Goal: Complete application form: Complete application form

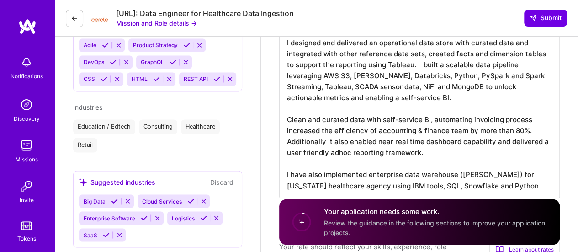
scroll to position [81, 0]
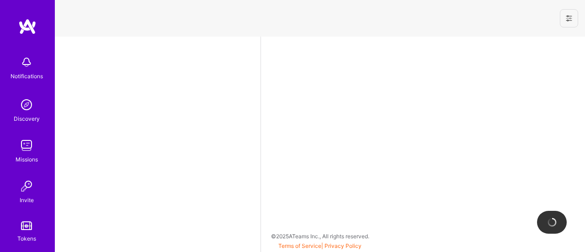
select select "US"
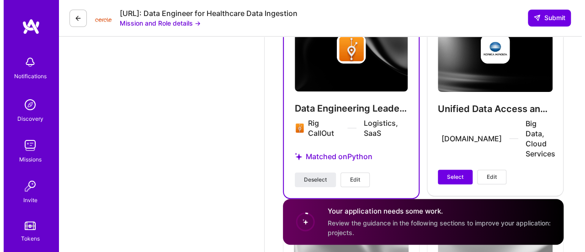
scroll to position [1850, 0]
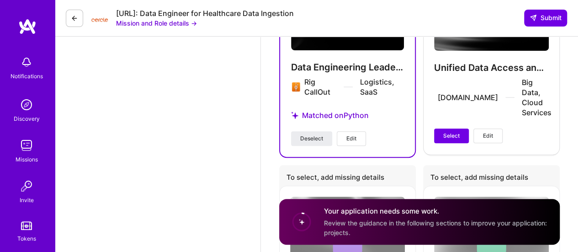
click at [354, 143] on span "Edit" at bounding box center [352, 138] width 10 height 8
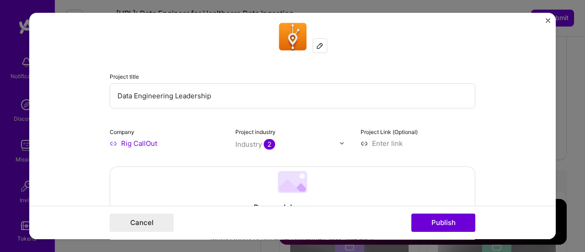
scroll to position [0, 0]
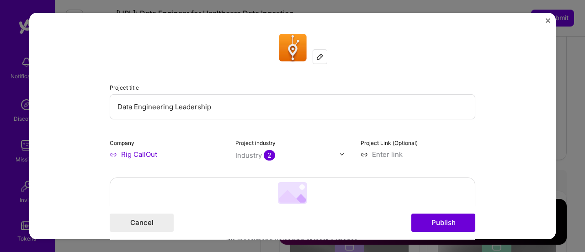
click at [548, 20] on img "Close" at bounding box center [548, 20] width 5 height 5
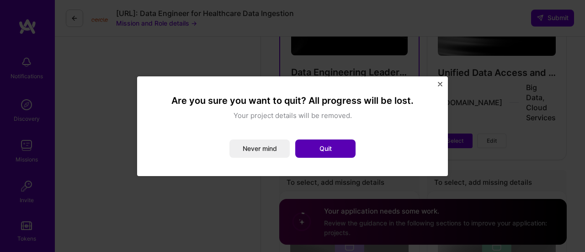
click at [335, 146] on button "Quit" at bounding box center [325, 148] width 60 height 18
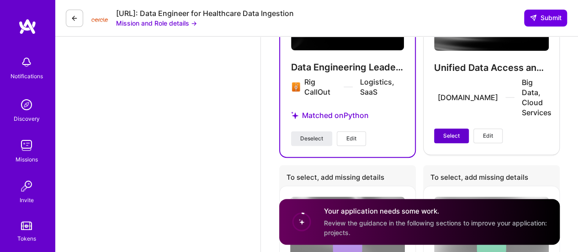
click at [457, 134] on span "Select" at bounding box center [452, 136] width 16 height 8
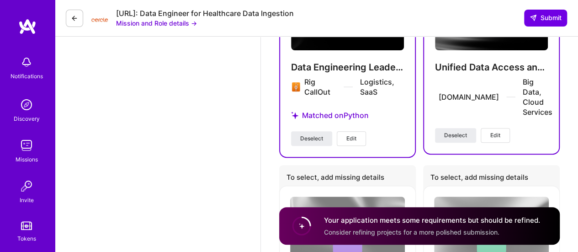
click at [493, 135] on span "Edit" at bounding box center [496, 135] width 10 height 8
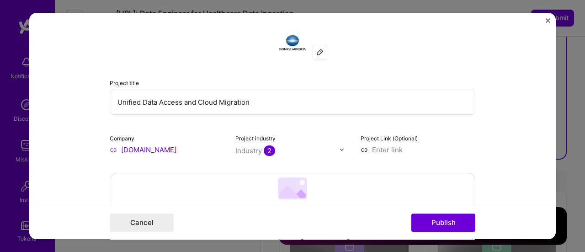
scroll to position [3, 0]
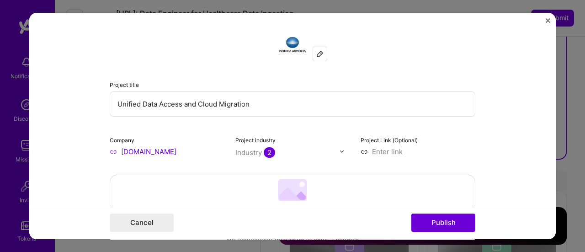
click at [115, 103] on input "Unified Data Access and Cloud Migration" at bounding box center [293, 103] width 366 height 25
click at [250, 103] on input "User Analytics and Unified Data Access and Cloud Migration" at bounding box center [293, 103] width 366 height 25
click at [171, 106] on input "User Analytics and Unified Data Access and Cloud Migration" at bounding box center [293, 103] width 366 height 25
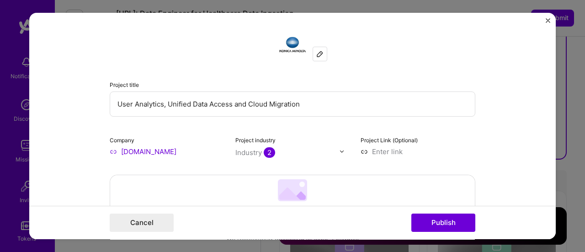
click at [239, 101] on input "User Analytics, Unified Data Access and Cloud Migration" at bounding box center [293, 103] width 366 height 25
click at [321, 106] on input "User Analytics, Unified Data Access and Cloud Migration" at bounding box center [293, 103] width 366 height 25
type input "User Analytics, Unified Data Access and Cloud Migration using ClickStream Data"
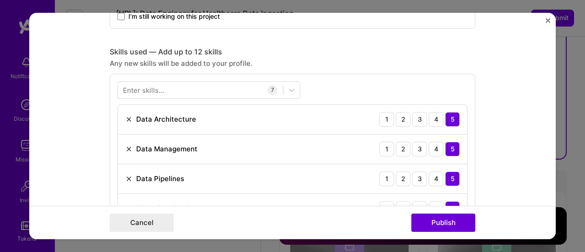
scroll to position [395, 0]
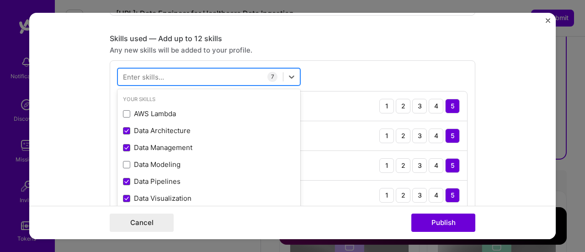
click at [239, 76] on div at bounding box center [200, 76] width 165 height 15
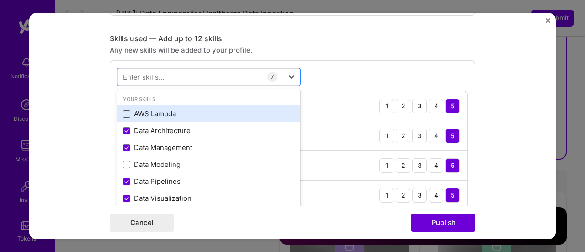
click at [123, 112] on span at bounding box center [126, 113] width 7 height 7
click at [0, 0] on input "checkbox" at bounding box center [0, 0] width 0 height 0
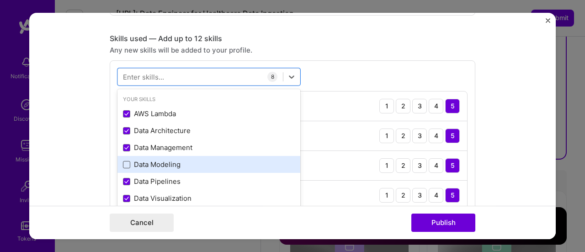
click at [124, 161] on span at bounding box center [126, 164] width 7 height 7
click at [0, 0] on input "checkbox" at bounding box center [0, 0] width 0 height 0
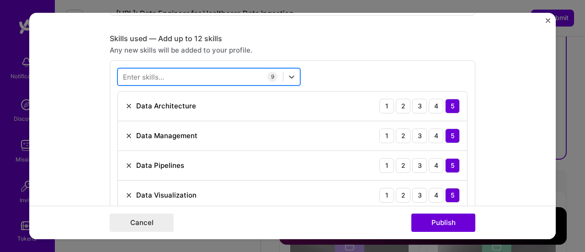
click at [169, 73] on div at bounding box center [200, 76] width 165 height 15
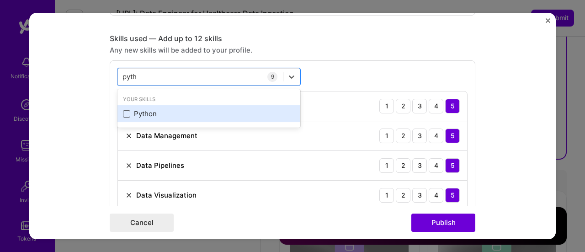
click at [123, 111] on span at bounding box center [126, 113] width 7 height 7
click at [0, 0] on input "checkbox" at bounding box center [0, 0] width 0 height 0
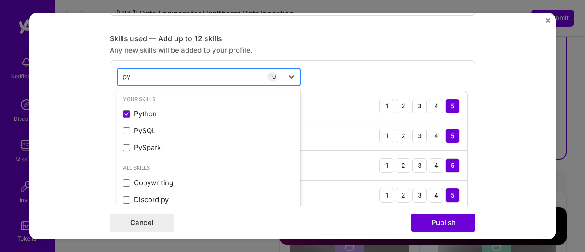
type input "p"
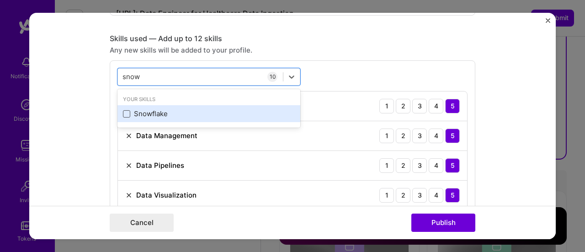
click at [123, 112] on span at bounding box center [126, 113] width 7 height 7
click at [0, 0] on input "checkbox" at bounding box center [0, 0] width 0 height 0
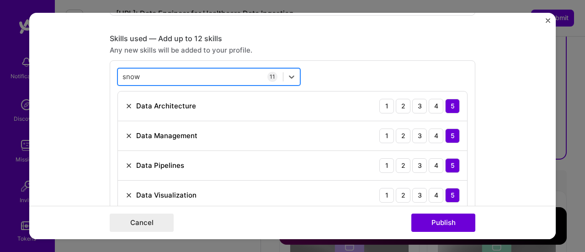
click at [154, 74] on div "snow snow" at bounding box center [200, 76] width 165 height 15
type input "s"
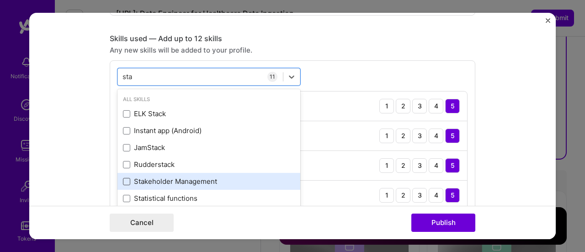
click at [123, 178] on span at bounding box center [126, 181] width 7 height 7
click at [0, 0] on input "checkbox" at bounding box center [0, 0] width 0 height 0
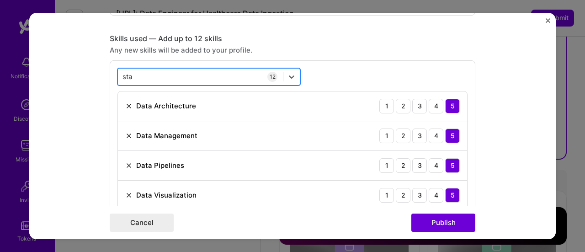
click at [135, 75] on div "sta sta" at bounding box center [200, 76] width 165 height 15
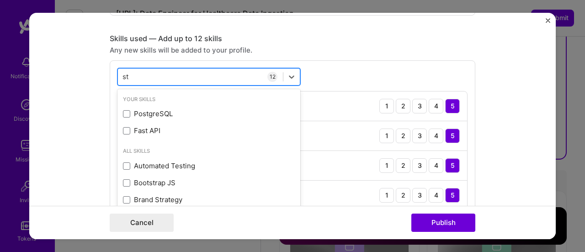
type input "s"
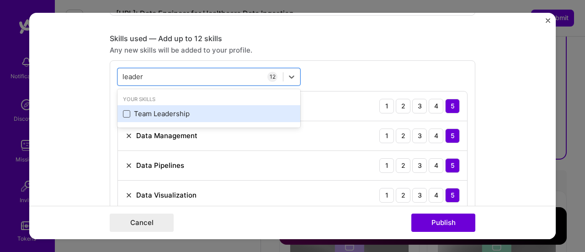
click at [124, 113] on span at bounding box center [126, 113] width 7 height 7
click at [0, 0] on input "checkbox" at bounding box center [0, 0] width 0 height 0
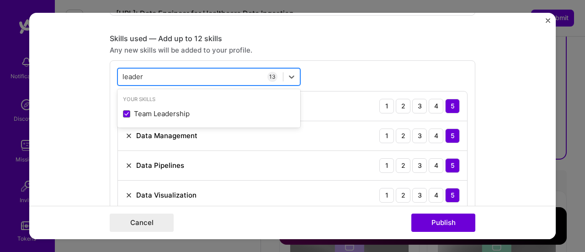
click at [191, 79] on div "leader leader" at bounding box center [200, 76] width 165 height 15
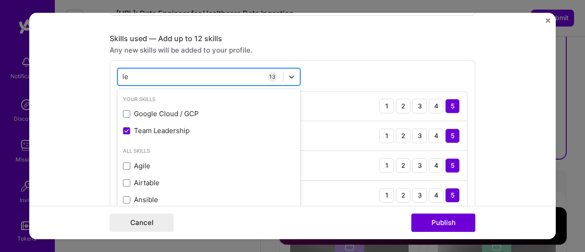
type input "l"
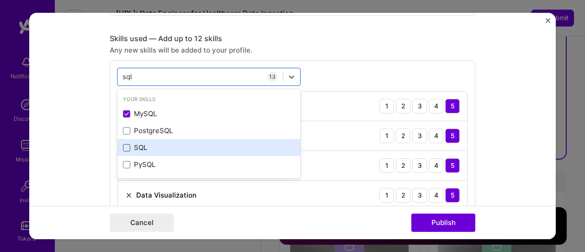
click at [123, 146] on span at bounding box center [126, 147] width 7 height 7
click at [0, 0] on input "checkbox" at bounding box center [0, 0] width 0 height 0
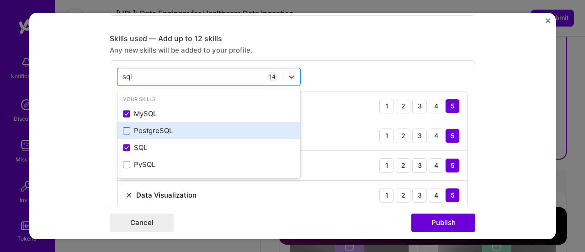
click at [124, 132] on span at bounding box center [126, 130] width 7 height 7
click at [0, 0] on input "checkbox" at bounding box center [0, 0] width 0 height 0
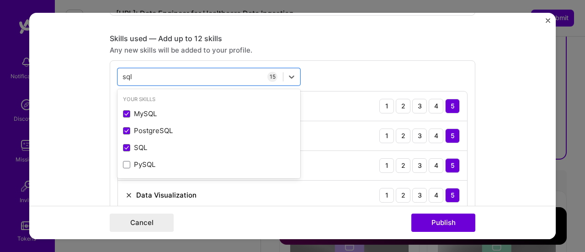
type input "sql"
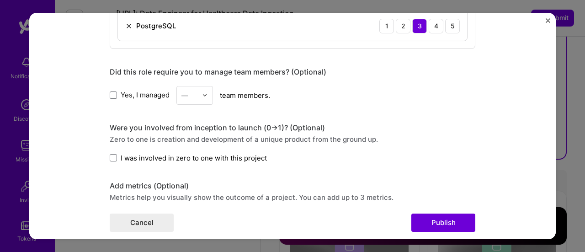
scroll to position [889, 0]
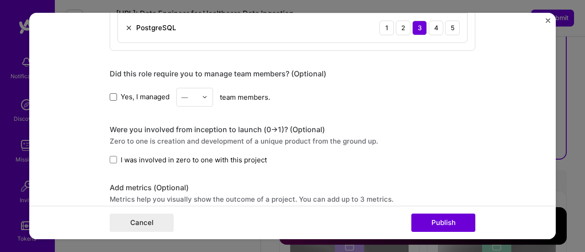
click at [112, 94] on span at bounding box center [113, 96] width 7 height 7
click at [0, 0] on input "Yes, I managed" at bounding box center [0, 0] width 0 height 0
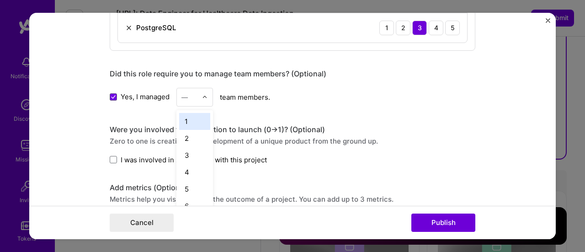
click at [202, 94] on img at bounding box center [204, 96] width 5 height 5
click at [190, 200] on div "6" at bounding box center [194, 206] width 31 height 17
click at [111, 156] on span at bounding box center [113, 159] width 7 height 7
click at [0, 0] on input "I was involved in zero to one with this project" at bounding box center [0, 0] width 0 height 0
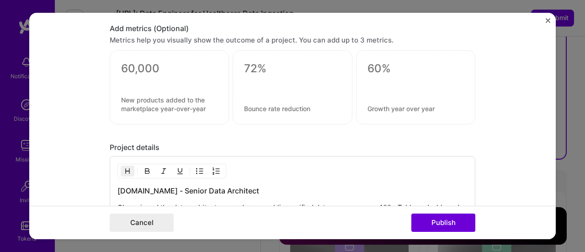
scroll to position [1014, 0]
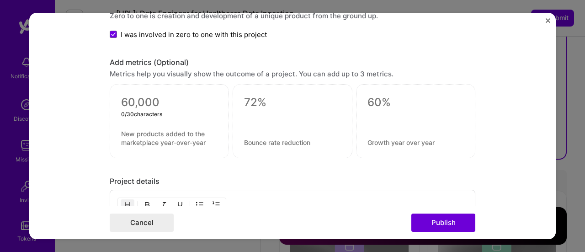
click at [126, 96] on textarea at bounding box center [169, 103] width 96 height 14
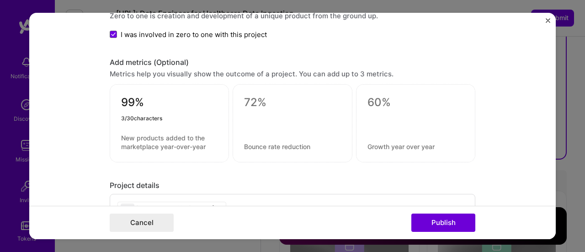
type textarea "99%"
click at [123, 134] on textarea at bounding box center [169, 142] width 96 height 17
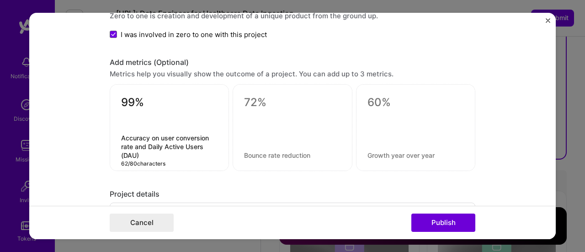
type textarea "Accuracy on user conversion rate and Daily Active Users (DAU)"
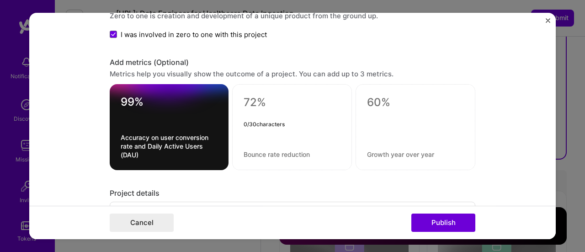
click at [251, 104] on textarea at bounding box center [292, 103] width 97 height 14
type textarea "6"
type textarea "70%"
click at [244, 151] on textarea at bounding box center [292, 154] width 97 height 9
click at [269, 150] on textarea "Bounce Rate reduction" at bounding box center [292, 154] width 97 height 9
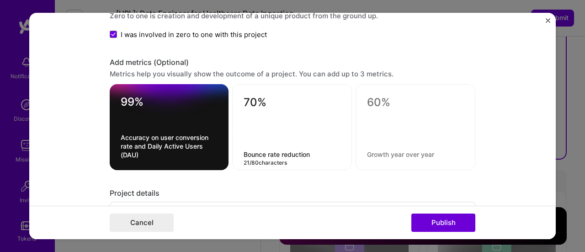
type textarea "Bounce rate reduction"
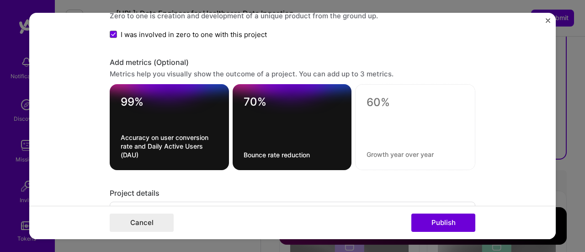
click at [308, 150] on textarea "Bounce rate reduction" at bounding box center [292, 154] width 97 height 9
drag, startPoint x: 308, startPoint y: 150, endPoint x: 223, endPoint y: 150, distance: 84.6
click at [223, 150] on div "99% Accuracy on user conversion rate and Daily Active Users (DAU) 70% Bounce ra…" at bounding box center [293, 127] width 366 height 86
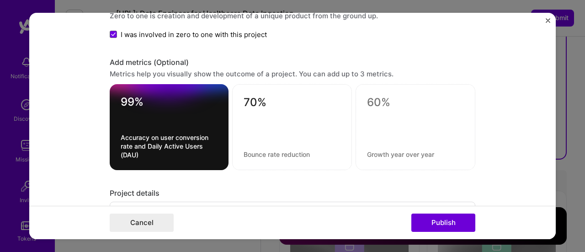
click at [254, 188] on div "Project details" at bounding box center [293, 193] width 366 height 10
click at [273, 136] on div "70%" at bounding box center [292, 127] width 120 height 86
click at [257, 151] on textarea at bounding box center [292, 154] width 97 height 9
paste textarea "Bounce rate reduction"
type textarea "Bounce rate reduction"
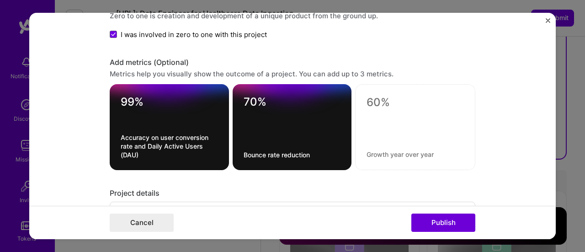
click at [413, 107] on div at bounding box center [415, 127] width 120 height 86
click at [369, 98] on textarea at bounding box center [415, 103] width 97 height 14
type textarea "50%"
click at [371, 150] on textarea at bounding box center [415, 154] width 97 height 9
type textarea "Marketing spend optimization"
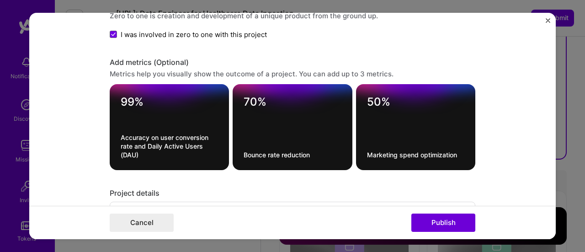
scroll to position [1213, 0]
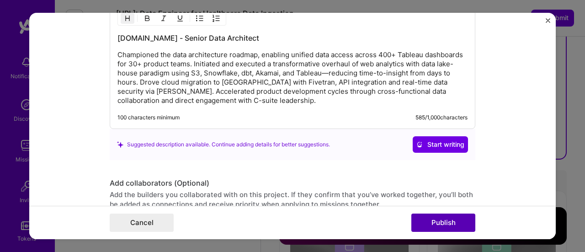
click at [443, 222] on button "Publish" at bounding box center [444, 223] width 64 height 18
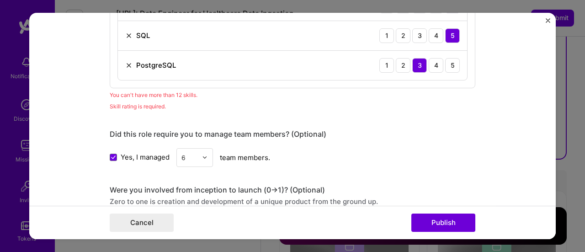
scroll to position [849, 0]
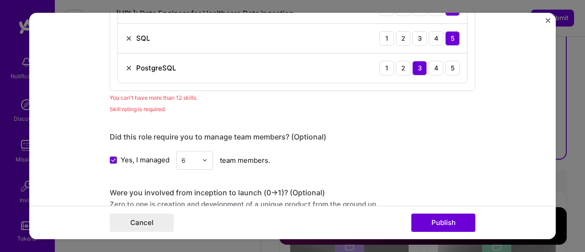
click at [126, 65] on img at bounding box center [128, 67] width 7 height 7
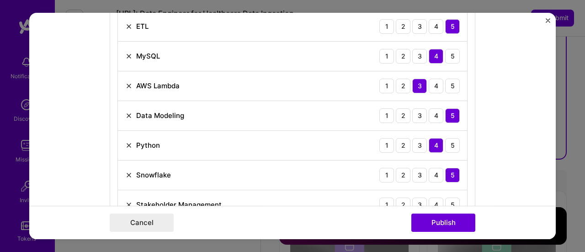
scroll to position [621, 0]
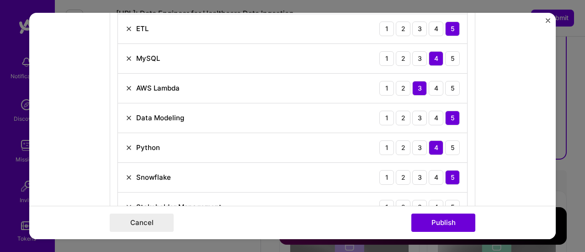
click at [129, 55] on div "MySQL" at bounding box center [142, 59] width 35 height 10
click at [126, 55] on img at bounding box center [128, 58] width 7 height 7
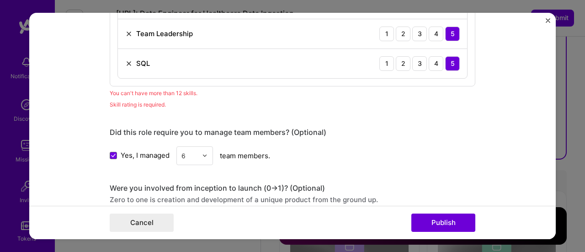
scroll to position [796, 0]
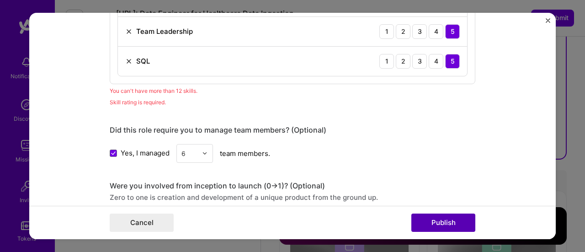
click at [446, 223] on button "Publish" at bounding box center [444, 223] width 64 height 18
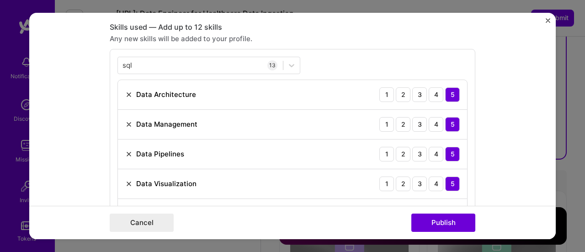
scroll to position [404, 0]
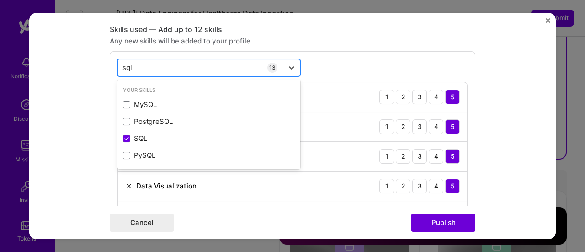
click at [149, 66] on div "sql sql" at bounding box center [200, 67] width 165 height 15
type input "s"
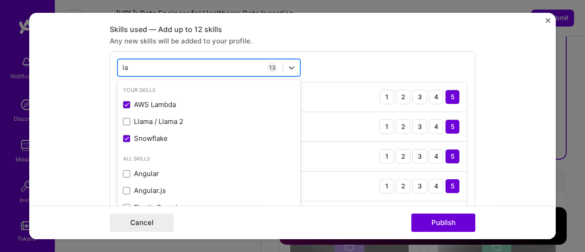
type input "l"
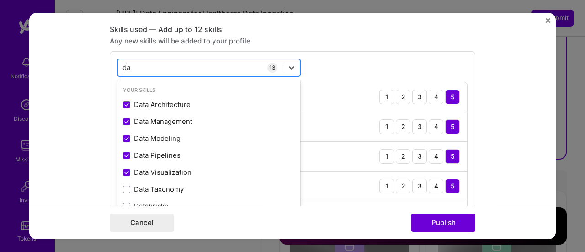
type input "d"
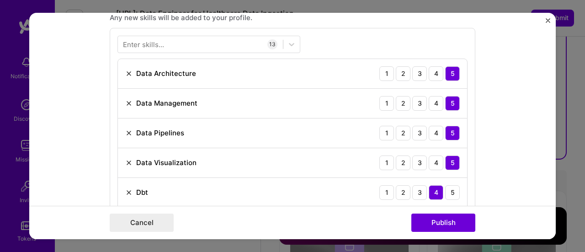
scroll to position [425, 0]
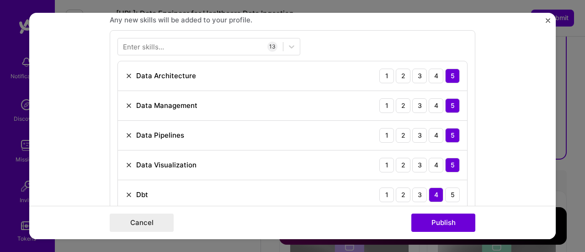
click at [125, 103] on img at bounding box center [128, 105] width 7 height 7
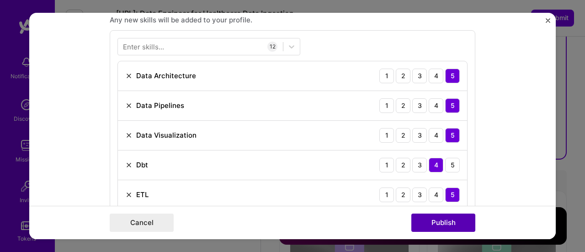
click at [428, 222] on button "Publish" at bounding box center [444, 223] width 64 height 18
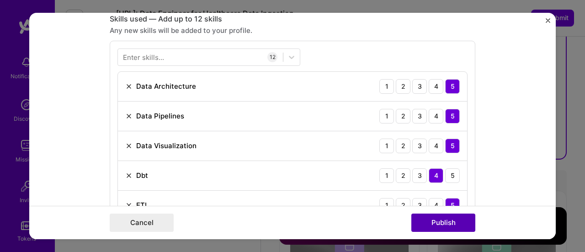
click at [447, 222] on button "Publish" at bounding box center [444, 223] width 64 height 18
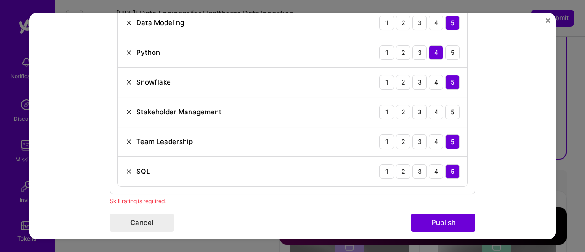
scroll to position [654, 0]
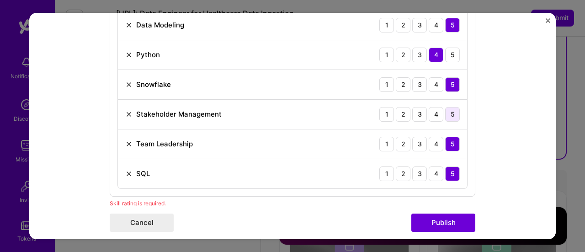
click at [449, 110] on div "5" at bounding box center [452, 114] width 15 height 15
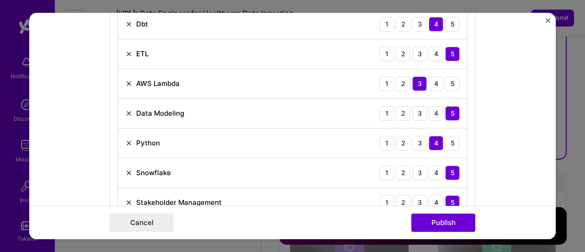
scroll to position [559, 0]
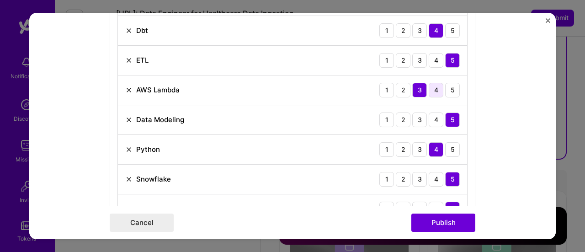
click at [435, 88] on div "4" at bounding box center [436, 90] width 15 height 15
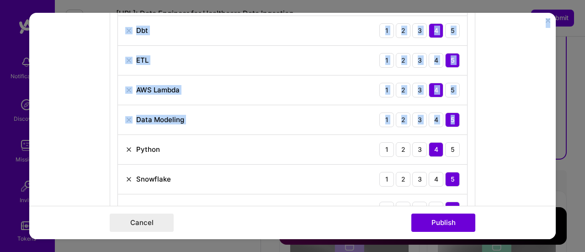
drag, startPoint x: 556, startPoint y: 116, endPoint x: 552, endPoint y: 103, distance: 13.3
click at [552, 103] on div "Project title User Analytics, Unified Data Access and Cloud Migration using Cli…" at bounding box center [292, 126] width 585 height 252
click at [514, 125] on form "Project title User Analytics, Unified Data Access and Cloud Migration using Cli…" at bounding box center [292, 126] width 527 height 227
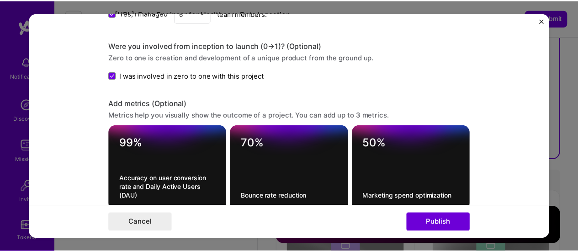
scroll to position [989, 0]
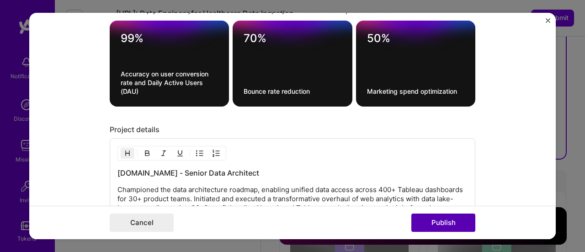
click at [438, 222] on button "Publish" at bounding box center [444, 223] width 64 height 18
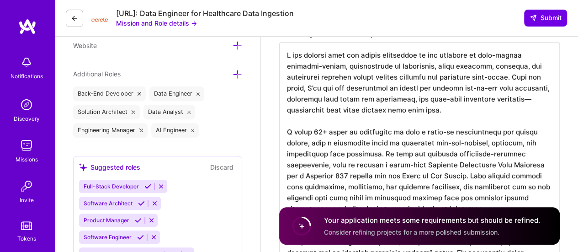
scroll to position [289, 0]
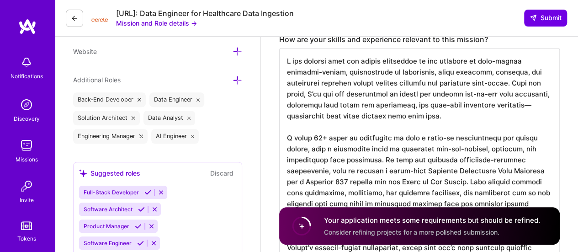
click at [235, 78] on icon at bounding box center [238, 80] width 10 height 10
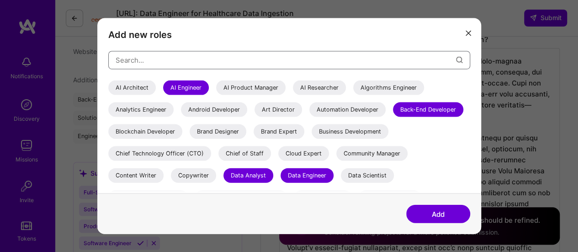
click at [142, 61] on input "modal" at bounding box center [286, 59] width 341 height 23
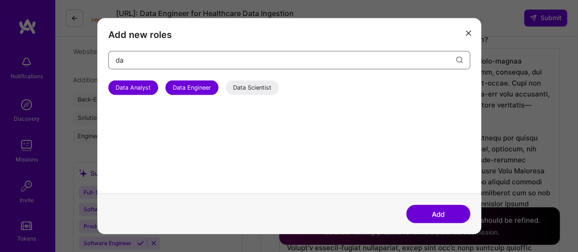
type input "d"
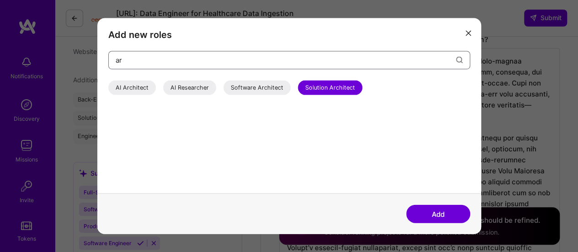
type input "a"
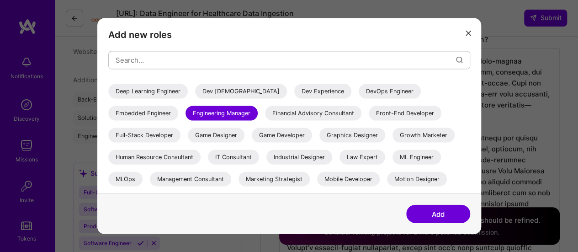
scroll to position [104, 0]
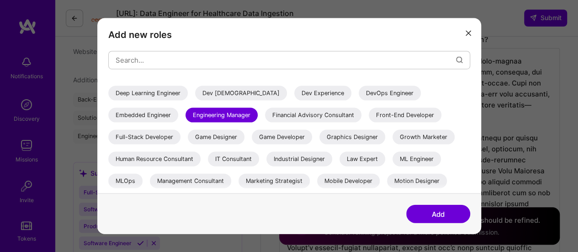
click at [228, 161] on div "IT Consultant" at bounding box center [233, 158] width 51 height 15
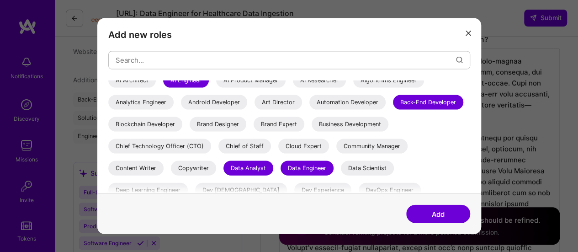
scroll to position [10, 0]
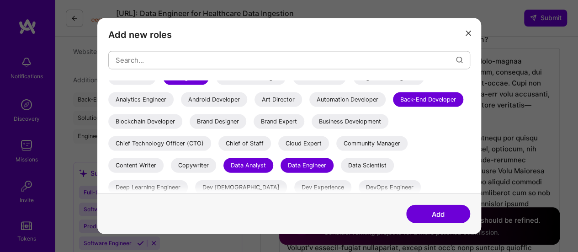
click at [329, 142] on div "Cloud Expert" at bounding box center [303, 143] width 51 height 15
click at [142, 99] on div "Analytics Engineer" at bounding box center [140, 99] width 65 height 15
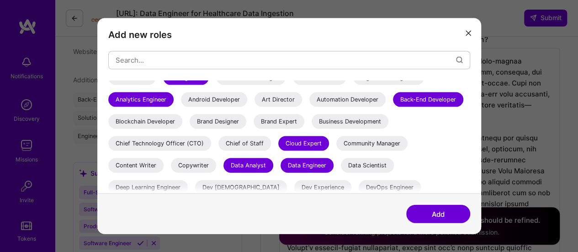
scroll to position [0, 0]
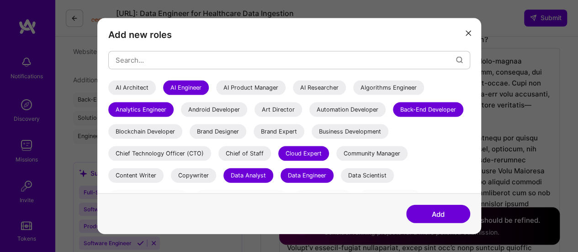
click at [441, 214] on button "Add" at bounding box center [439, 214] width 64 height 18
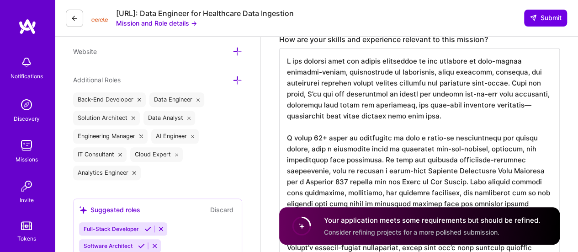
click at [408, 212] on div "Your application meets some requirements but should be refined. Consider refini…" at bounding box center [419, 225] width 281 height 37
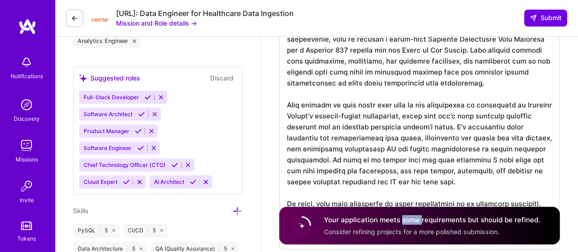
scroll to position [423, 0]
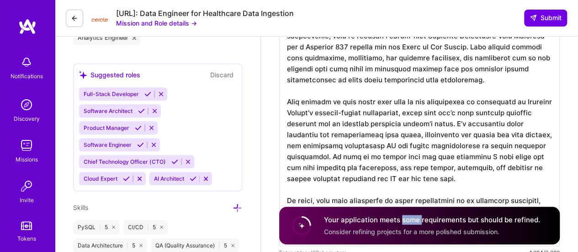
click at [192, 176] on icon at bounding box center [193, 178] width 7 height 7
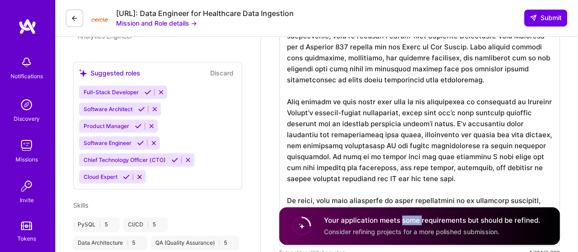
scroll to position [367, 0]
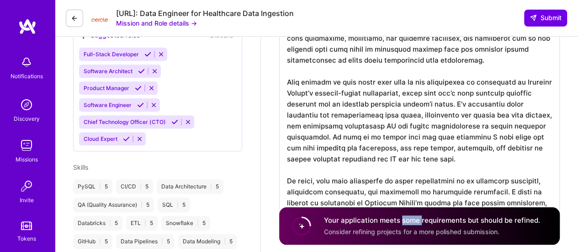
click at [123, 138] on icon at bounding box center [126, 138] width 7 height 7
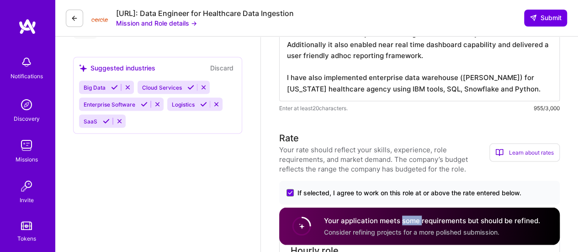
scroll to position [787, 0]
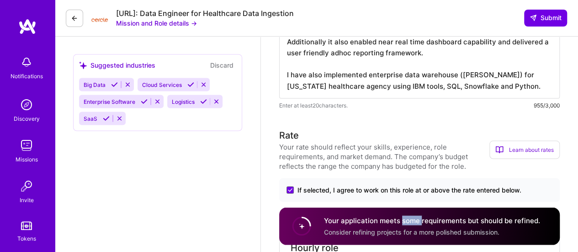
click at [115, 82] on icon at bounding box center [114, 84] width 7 height 7
click at [130, 84] on icon at bounding box center [132, 84] width 7 height 7
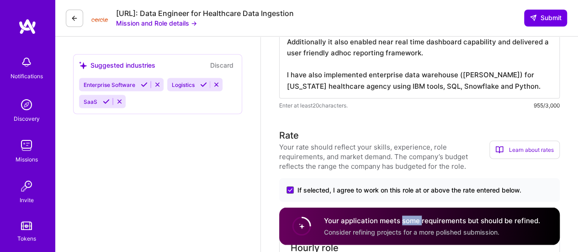
click at [106, 98] on icon at bounding box center [106, 101] width 7 height 7
click at [202, 83] on icon at bounding box center [203, 84] width 7 height 7
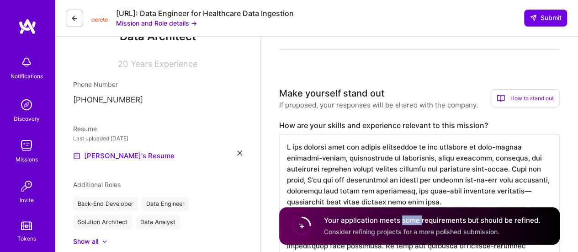
scroll to position [0, 0]
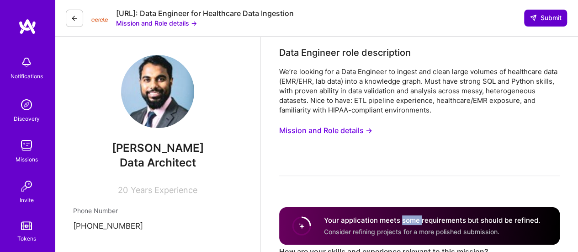
click at [540, 21] on span "Submit" at bounding box center [546, 17] width 32 height 9
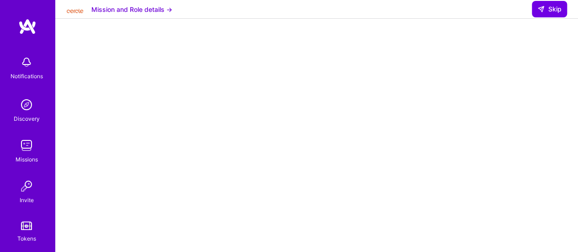
scroll to position [218, 0]
select select "US"
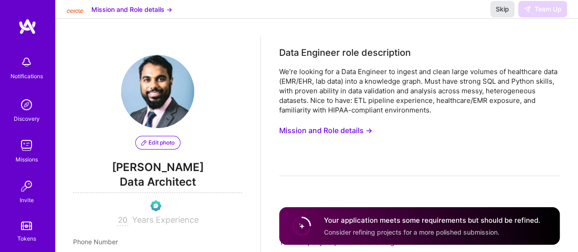
click at [499, 14] on span "Skip" at bounding box center [502, 9] width 13 height 9
click at [503, 14] on span "Skip" at bounding box center [502, 9] width 13 height 9
drag, startPoint x: 585, startPoint y: 50, endPoint x: 448, endPoint y: 33, distance: 137.7
click at [448, 19] on div "Mission and Role details → Skip Team Up" at bounding box center [317, 9] width 524 height 19
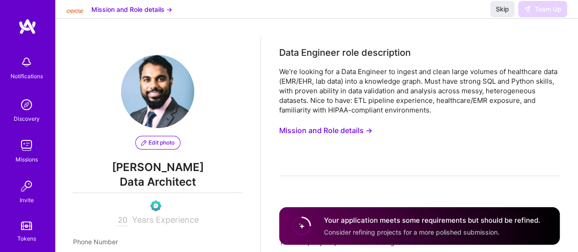
scroll to position [220, 0]
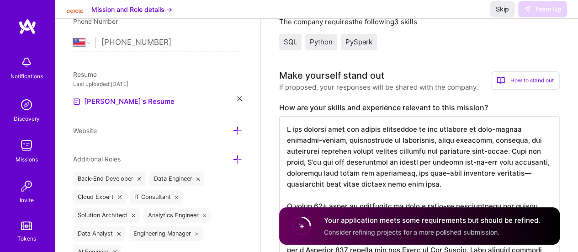
drag, startPoint x: 582, startPoint y: 45, endPoint x: 372, endPoint y: 144, distance: 232.2
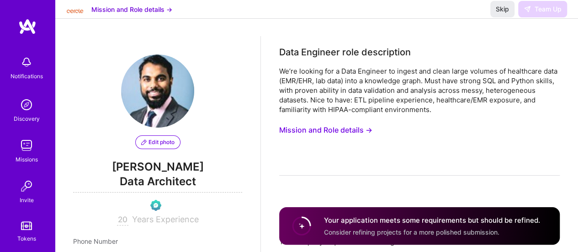
scroll to position [0, 0]
click at [502, 14] on span "Skip" at bounding box center [502, 9] width 13 height 9
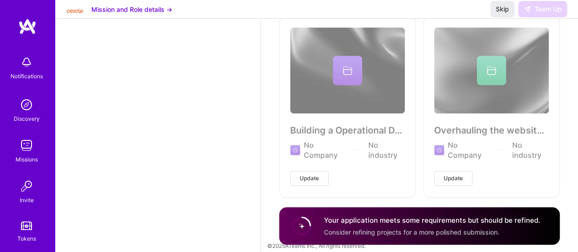
scroll to position [2023, 0]
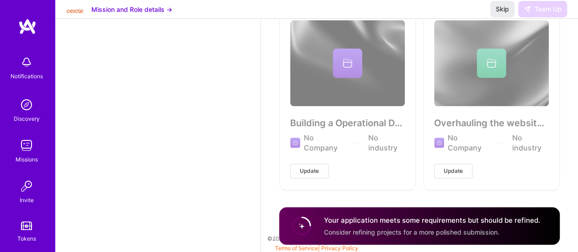
click at [301, 225] on circle at bounding box center [301, 225] width 17 height 17
click at [505, 14] on span "Skip" at bounding box center [502, 9] width 13 height 9
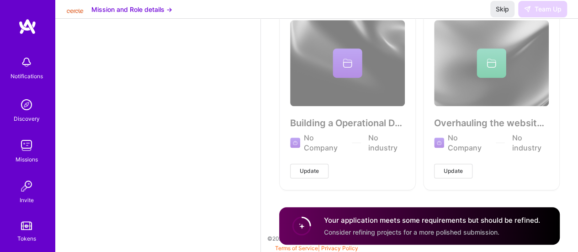
click at [139, 14] on button "Mission and Role details →" at bounding box center [131, 10] width 81 height 10
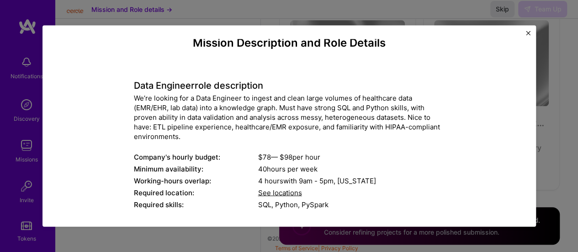
scroll to position [0, 0]
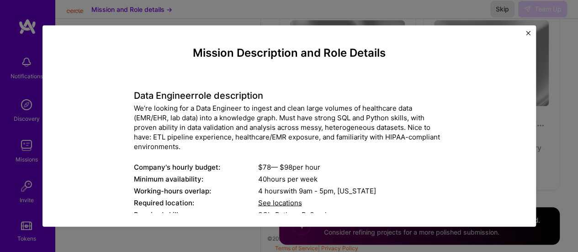
click at [528, 32] on img "Close" at bounding box center [528, 33] width 5 height 5
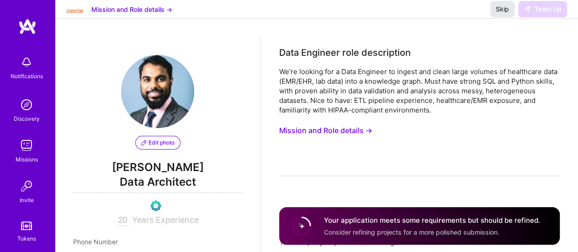
click at [501, 14] on span "Skip" at bounding box center [502, 9] width 13 height 9
click at [299, 222] on circle at bounding box center [301, 225] width 17 height 17
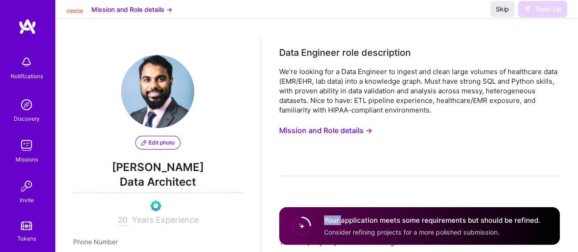
click at [299, 222] on circle at bounding box center [301, 225] width 17 height 17
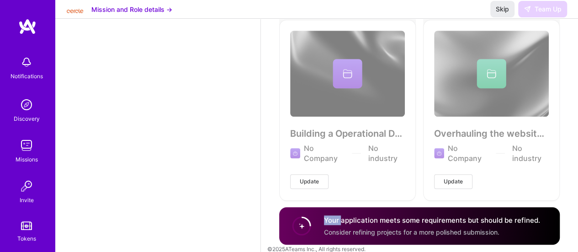
scroll to position [2023, 0]
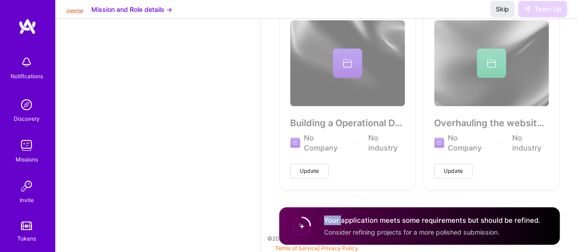
click at [331, 216] on h4 "Your application meets some requirements but should be refined." at bounding box center [432, 220] width 216 height 10
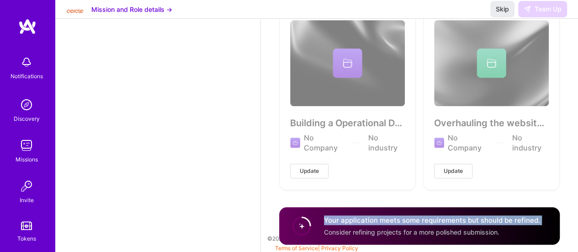
click at [331, 216] on h4 "Your application meets some requirements but should be refined." at bounding box center [432, 220] width 216 height 10
click at [352, 218] on h4 "Your application meets some requirements but should be refined." at bounding box center [432, 220] width 216 height 10
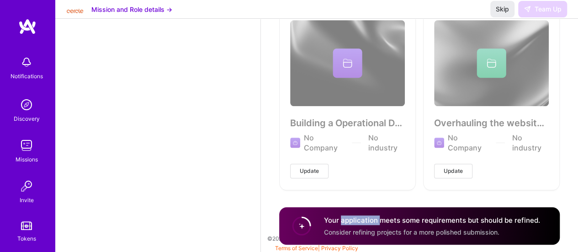
click at [352, 218] on h4 "Your application meets some requirements but should be refined." at bounding box center [432, 220] width 216 height 10
click at [386, 219] on h4 "Your application meets some requirements but should be refined." at bounding box center [432, 220] width 216 height 10
click at [411, 219] on h4 "Your application meets some requirements but should be refined." at bounding box center [432, 220] width 216 height 10
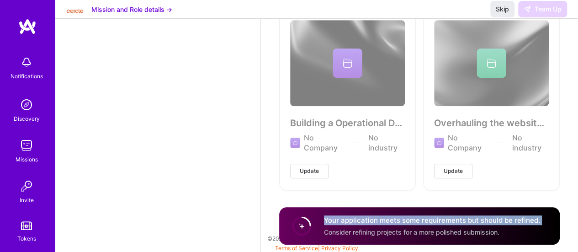
click at [411, 219] on h4 "Your application meets some requirements but should be refined." at bounding box center [432, 220] width 216 height 10
click at [436, 219] on h4 "Your application meets some requirements but should be refined." at bounding box center [432, 220] width 216 height 10
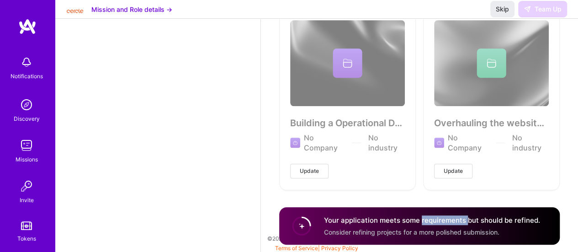
click at [436, 219] on h4 "Your application meets some requirements but should be refined." at bounding box center [432, 220] width 216 height 10
click at [469, 218] on h4 "Your application meets some requirements but should be refined." at bounding box center [432, 220] width 216 height 10
click at [486, 219] on h4 "Your application meets some requirements but should be refined." at bounding box center [432, 220] width 216 height 10
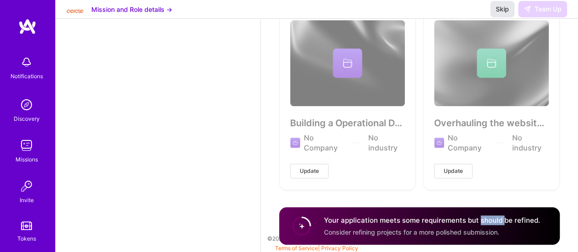
click at [503, 14] on span "Skip" at bounding box center [502, 9] width 13 height 9
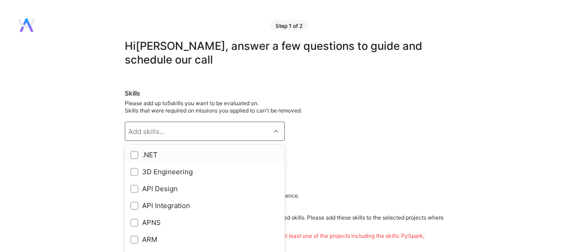
drag, startPoint x: 0, startPoint y: 0, endPoint x: 275, endPoint y: 129, distance: 303.8
click at [275, 129] on icon at bounding box center [276, 131] width 5 height 5
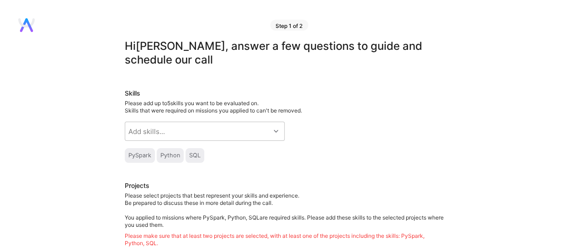
click at [368, 144] on div "Skills Please add up to 5 skills you want to be evaluated on. Skills that were …" at bounding box center [285, 126] width 320 height 74
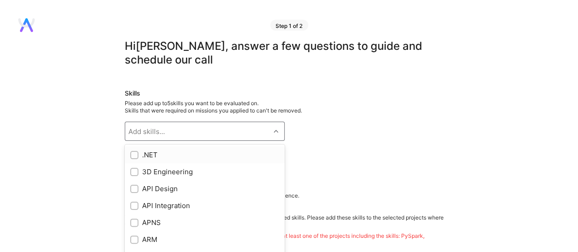
click at [226, 130] on div "Add skills..." at bounding box center [197, 131] width 145 height 18
type input "data"
click at [134, 173] on input "checkbox" at bounding box center [135, 172] width 6 height 6
checkbox input "true"
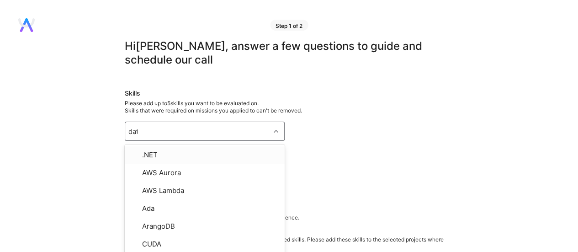
type input "data"
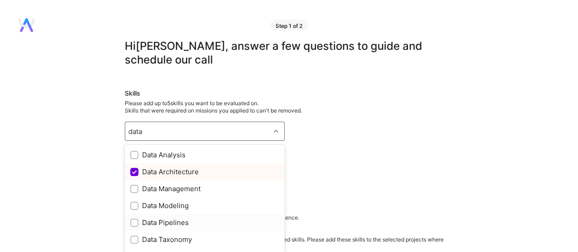
click at [134, 221] on input "checkbox" at bounding box center [135, 223] width 6 height 6
checkbox input "true"
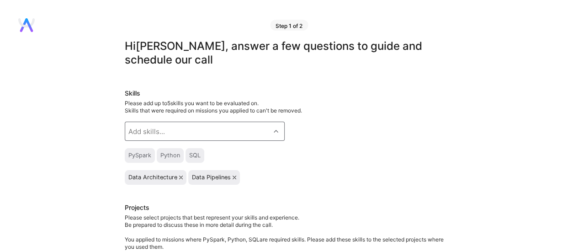
click at [167, 134] on div "Add skills..." at bounding box center [197, 131] width 145 height 18
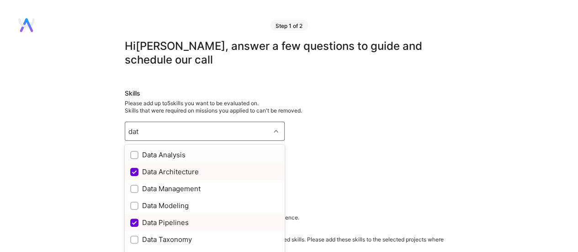
type input "data"
click at [137, 204] on input "checkbox" at bounding box center [135, 206] width 6 height 6
checkbox input "true"
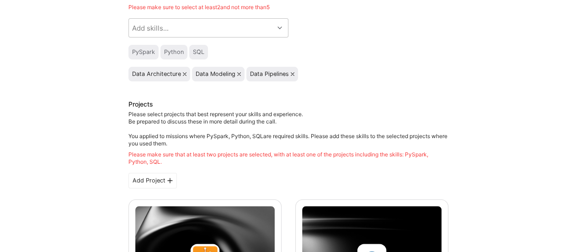
scroll to position [112, 0]
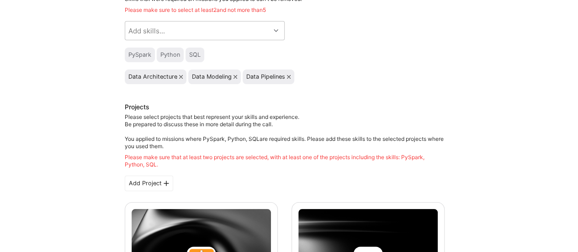
click at [164, 183] on icon at bounding box center [166, 183] width 5 height 5
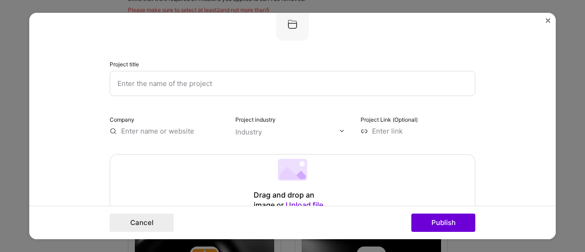
scroll to position [11, 0]
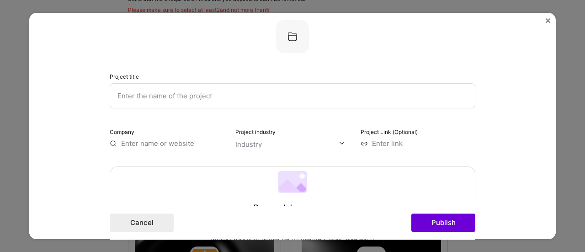
click at [354, 106] on input "text" at bounding box center [293, 95] width 366 height 25
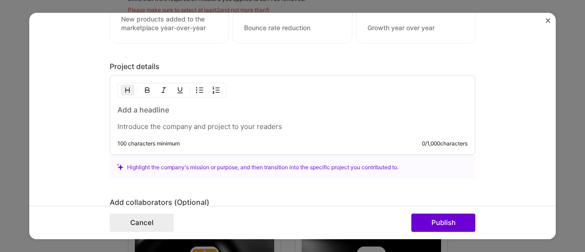
scroll to position [521, 0]
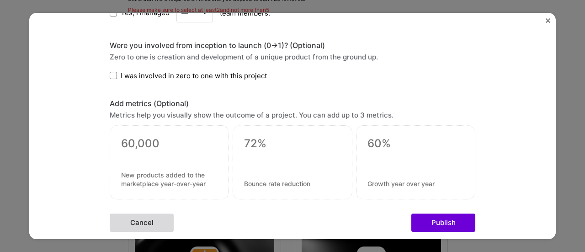
click at [144, 225] on button "Cancel" at bounding box center [142, 223] width 64 height 18
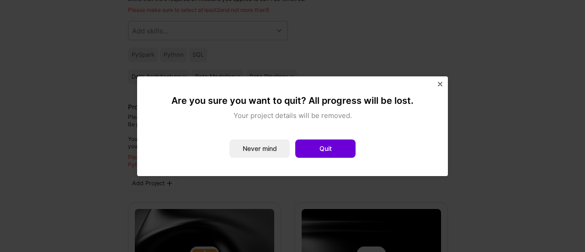
click at [442, 84] on img "Close" at bounding box center [440, 84] width 5 height 5
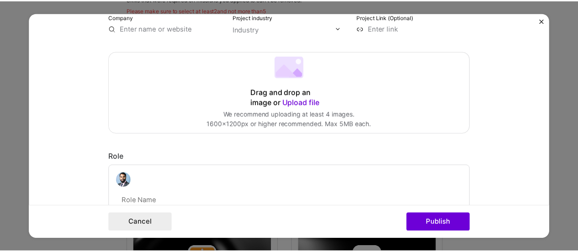
scroll to position [0, 0]
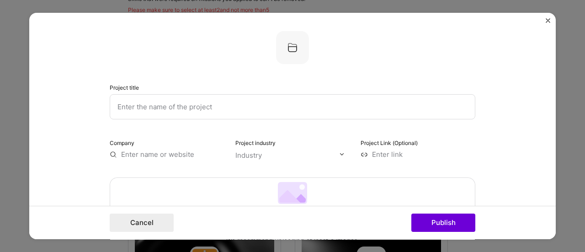
click at [549, 21] on img "Close" at bounding box center [548, 20] width 5 height 5
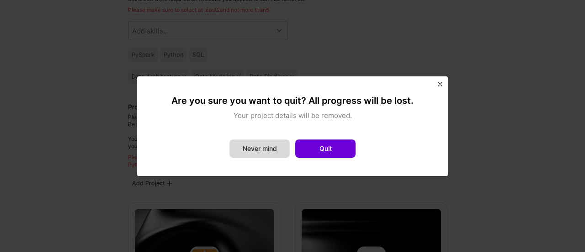
click at [259, 148] on button "Never mind" at bounding box center [260, 148] width 60 height 18
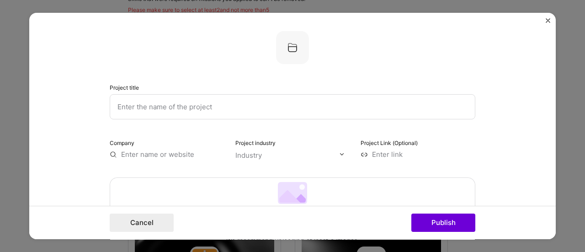
click at [548, 22] on button "Close" at bounding box center [548, 23] width 5 height 10
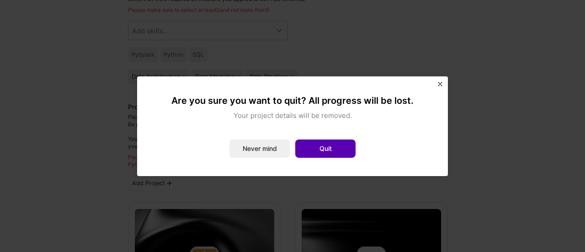
click at [327, 150] on button "Quit" at bounding box center [325, 148] width 60 height 18
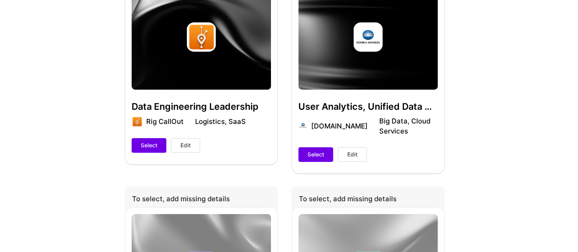
scroll to position [312, 0]
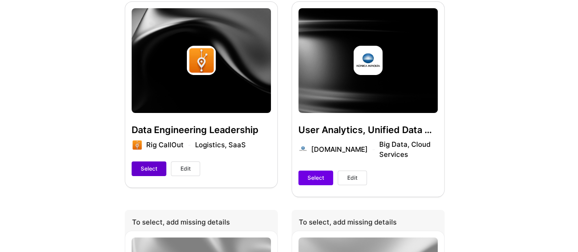
click at [146, 168] on span "Select" at bounding box center [149, 169] width 16 height 8
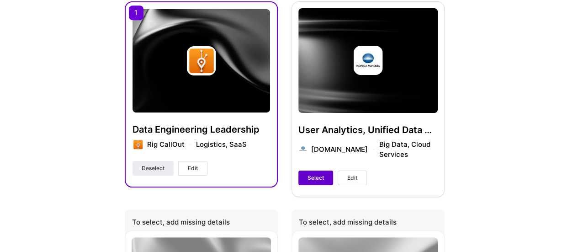
click at [318, 174] on span "Select" at bounding box center [316, 178] width 16 height 8
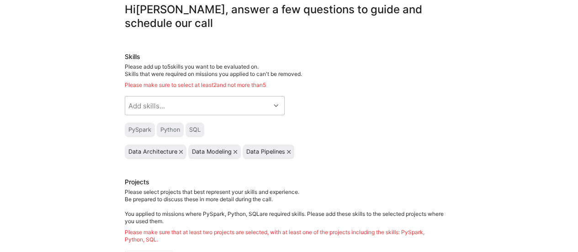
scroll to position [0, 0]
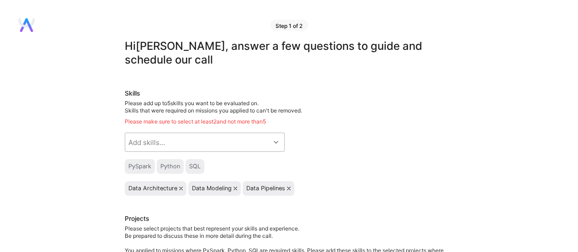
click at [262, 142] on div "Add skills..." at bounding box center [197, 142] width 145 height 18
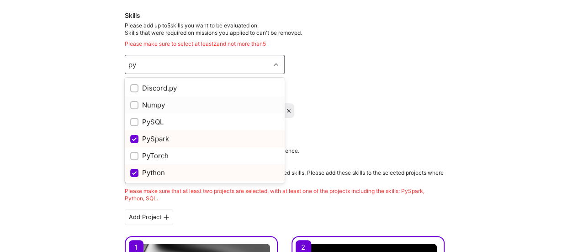
scroll to position [82, 0]
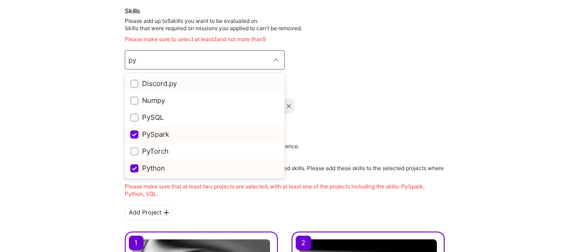
type input "p"
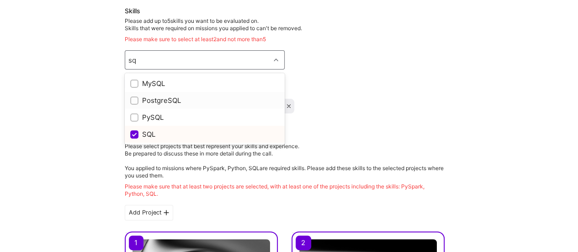
type input "sq"
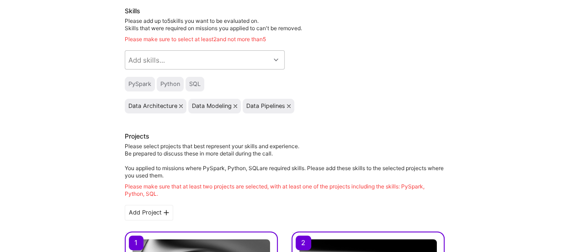
click at [324, 86] on div "PySpark Python SQL" at bounding box center [285, 84] width 320 height 15
click at [143, 86] on div "PySpark" at bounding box center [139, 83] width 23 height 7
click at [238, 180] on div "Please select projects that best represent your skills and experience. Be prepa…" at bounding box center [285, 170] width 320 height 55
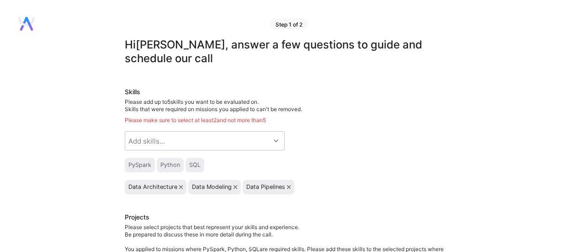
scroll to position [0, 0]
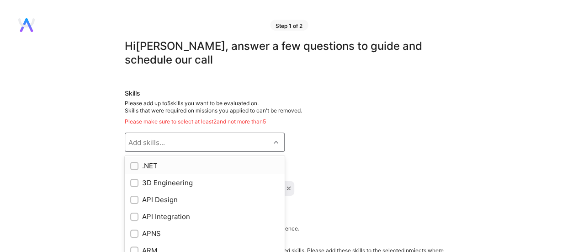
click at [181, 145] on div "Add skills..." at bounding box center [197, 142] width 145 height 18
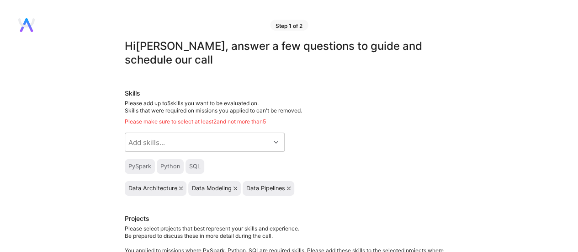
click at [315, 143] on div "Skills Please add up to 5 skills you want to be evaluated on. Skills that were …" at bounding box center [285, 142] width 320 height 107
click at [232, 188] on div "Data Modeling" at bounding box center [214, 188] width 45 height 7
click at [236, 188] on icon at bounding box center [236, 189] width 4 height 4
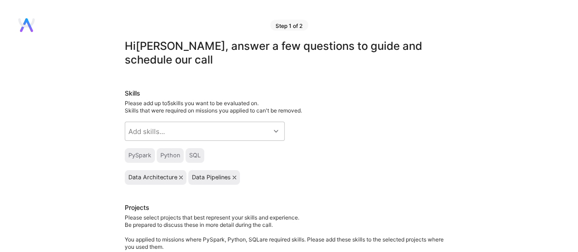
click at [344, 169] on div "Skills Please add up to 5 skills you want to be evaluated on. Skills that were …" at bounding box center [285, 137] width 320 height 96
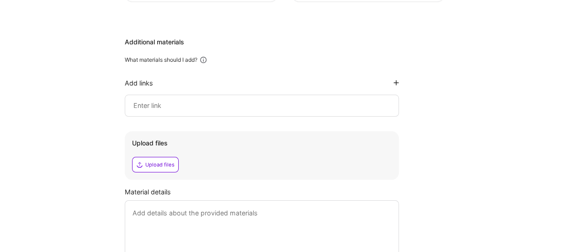
scroll to position [716, 0]
click at [325, 110] on input at bounding box center [262, 106] width 259 height 11
paste input "[URL][DOMAIN_NAME][PERSON_NAME]"
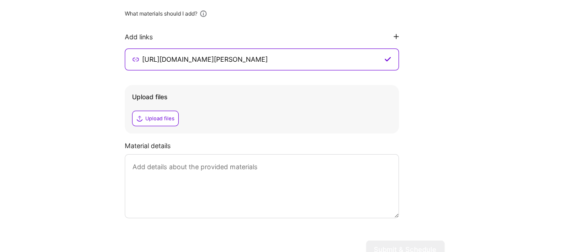
scroll to position [806, 0]
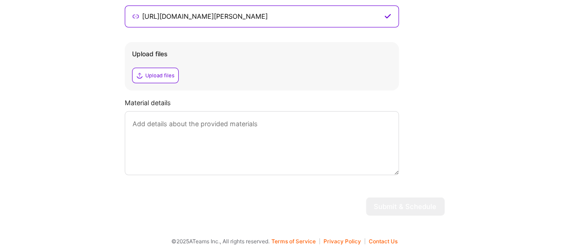
type input "[URL][DOMAIN_NAME][PERSON_NAME]"
click at [227, 132] on textarea at bounding box center [262, 143] width 274 height 64
type textarea "tg"
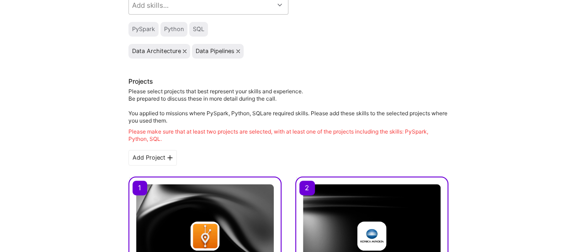
scroll to position [117, 0]
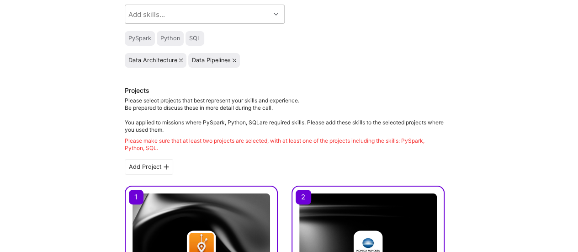
click at [165, 166] on icon at bounding box center [166, 166] width 5 height 5
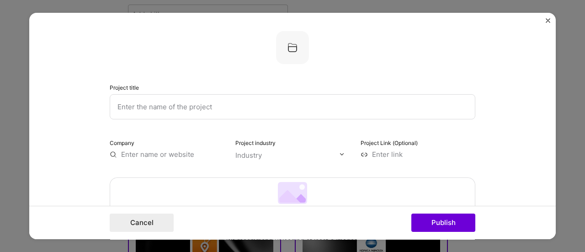
click at [362, 105] on input "text" at bounding box center [293, 106] width 366 height 25
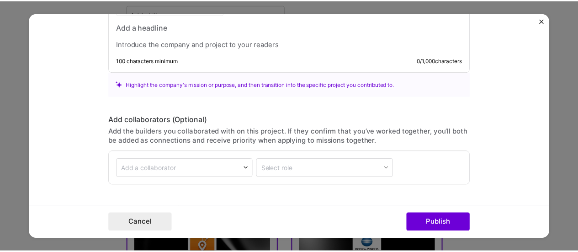
scroll to position [782, 0]
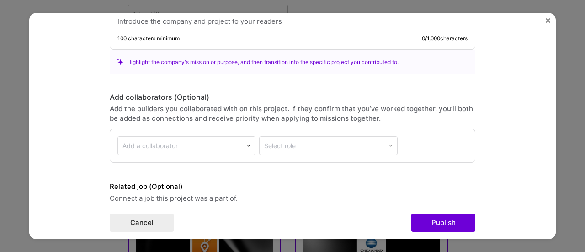
click at [548, 19] on img "Close" at bounding box center [548, 20] width 5 height 5
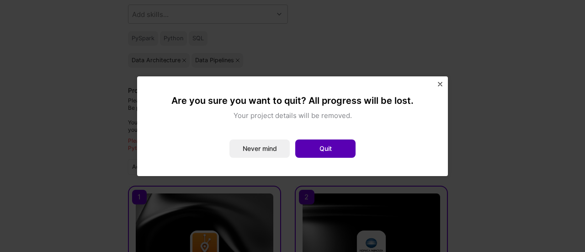
click at [322, 150] on button "Quit" at bounding box center [325, 148] width 60 height 18
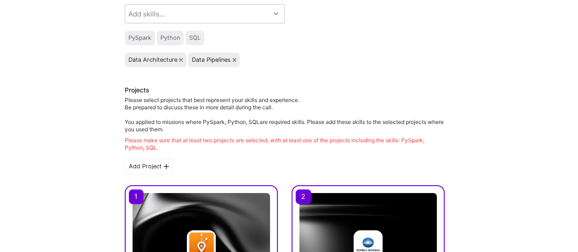
scroll to position [113, 0]
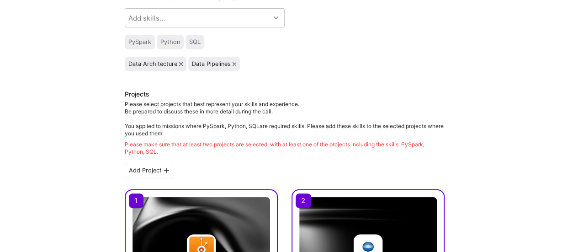
click at [188, 127] on div "Please select projects that best represent your skills and experience. Be prepa…" at bounding box center [285, 128] width 320 height 55
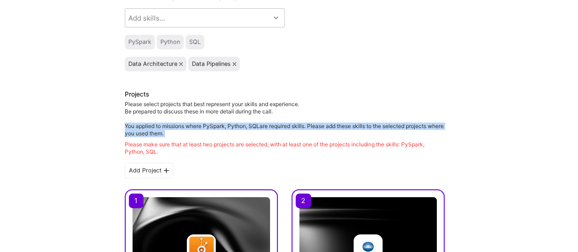
click at [188, 127] on div "Please select projects that best represent your skills and experience. Be prepa…" at bounding box center [285, 128] width 320 height 55
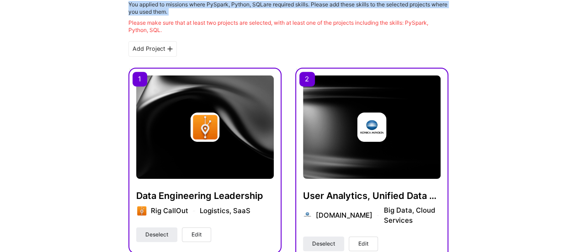
scroll to position [234, 0]
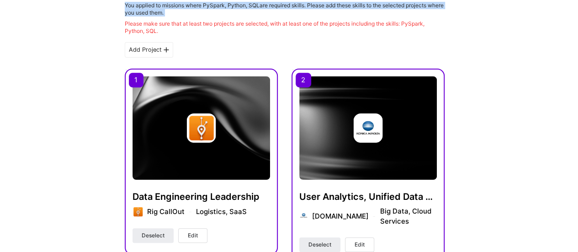
click at [191, 235] on span "Edit" at bounding box center [193, 235] width 10 height 8
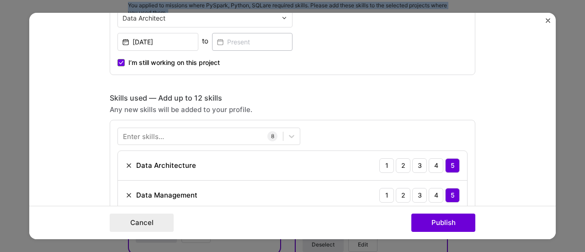
scroll to position [367, 0]
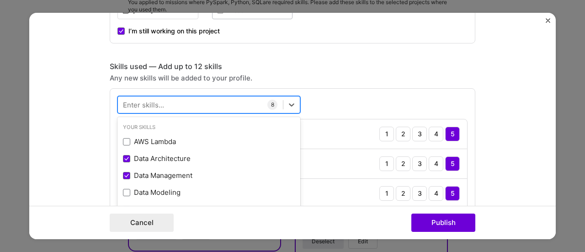
click at [211, 99] on div at bounding box center [200, 104] width 165 height 15
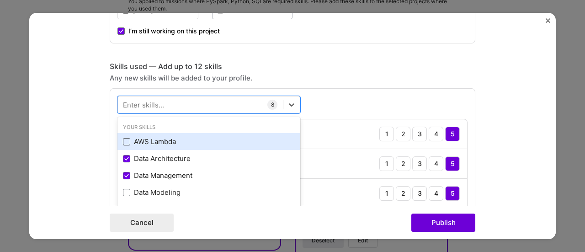
click at [126, 139] on span at bounding box center [126, 141] width 7 height 7
click at [0, 0] on input "checkbox" at bounding box center [0, 0] width 0 height 0
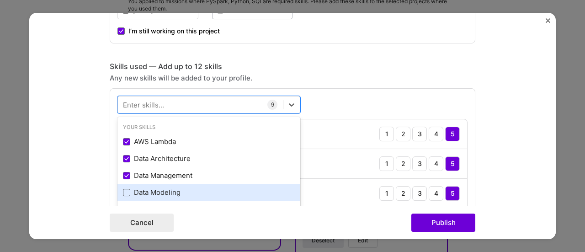
click at [124, 192] on span at bounding box center [126, 192] width 7 height 7
click at [0, 0] on input "checkbox" at bounding box center [0, 0] width 0 height 0
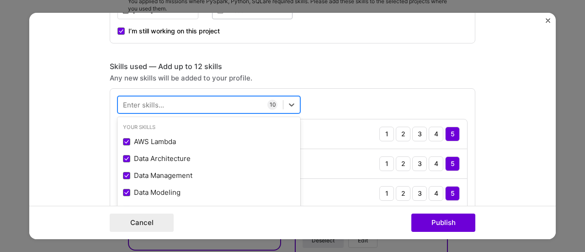
click at [163, 101] on div at bounding box center [200, 104] width 165 height 15
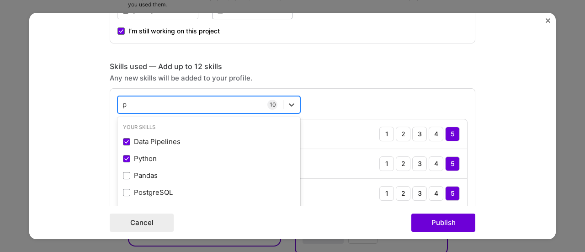
scroll to position [242, 0]
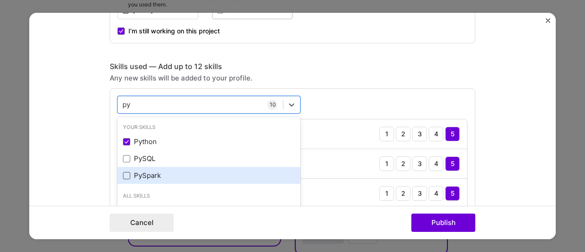
click at [124, 174] on span at bounding box center [126, 175] width 7 height 7
click at [0, 0] on input "checkbox" at bounding box center [0, 0] width 0 height 0
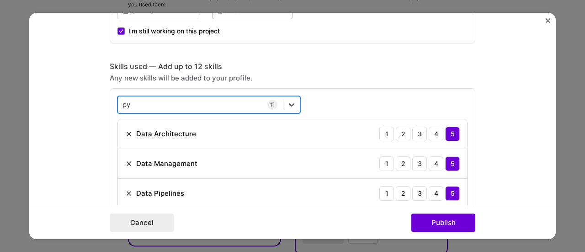
click at [144, 99] on div "py py" at bounding box center [200, 104] width 165 height 15
type input "p"
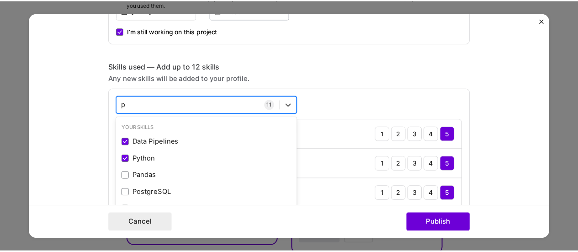
scroll to position [247, 0]
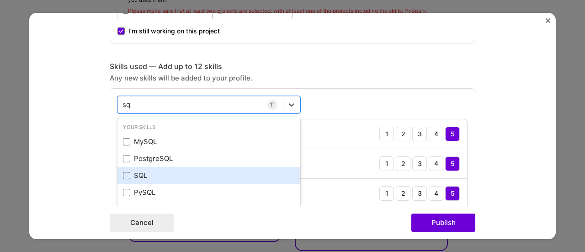
click at [123, 172] on span at bounding box center [126, 175] width 7 height 7
click at [0, 0] on input "checkbox" at bounding box center [0, 0] width 0 height 0
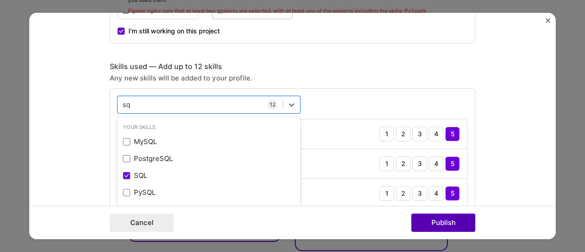
type input "sq"
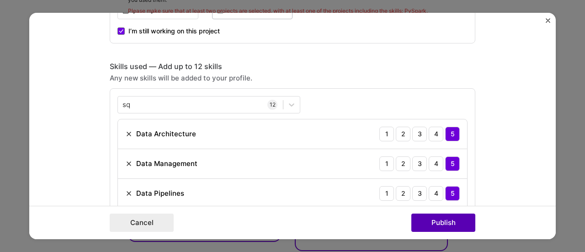
click at [443, 225] on button "Publish" at bounding box center [444, 223] width 64 height 18
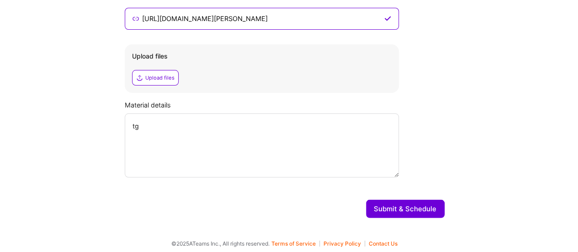
scroll to position [788, 0]
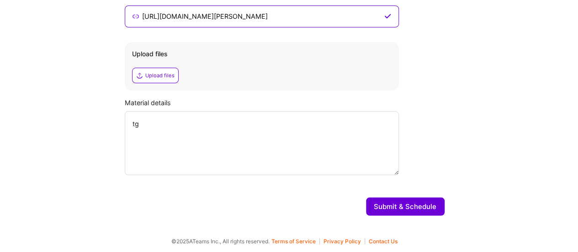
click at [141, 124] on textarea "tg" at bounding box center [262, 143] width 274 height 64
click at [382, 210] on button "Submit & Schedule" at bounding box center [405, 206] width 79 height 18
